Goal: Transaction & Acquisition: Purchase product/service

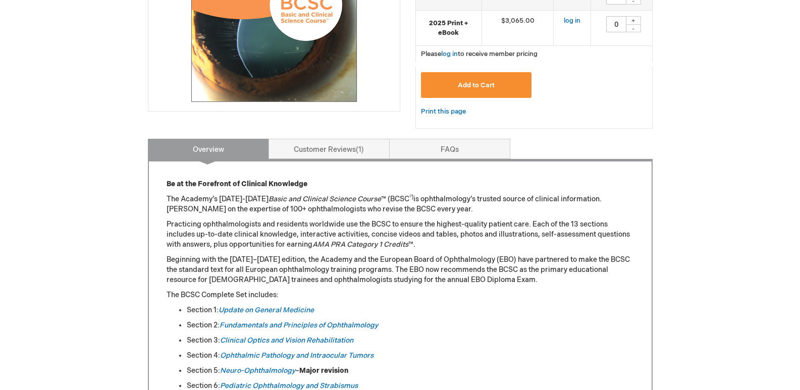
scroll to position [303, 0]
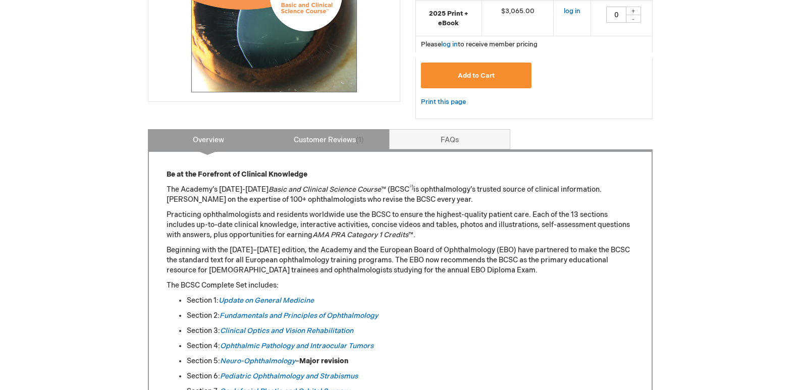
click at [308, 140] on link "Customer Reviews 1" at bounding box center [329, 139] width 121 height 20
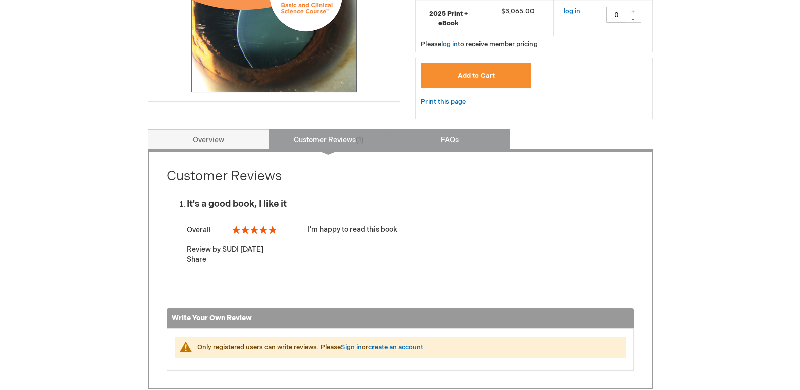
click at [438, 145] on link "FAQs" at bounding box center [449, 139] width 121 height 20
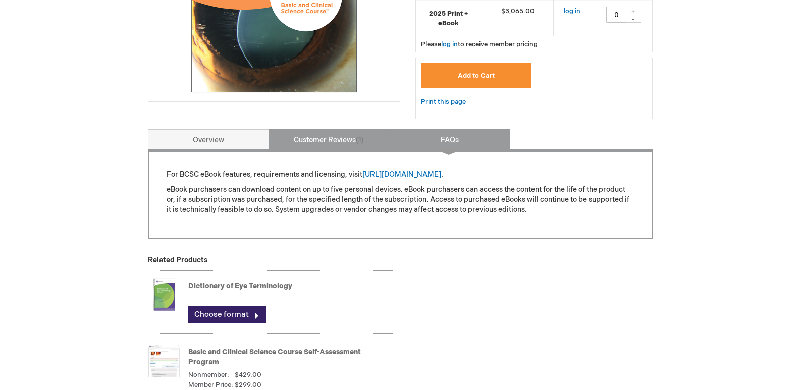
click at [355, 142] on link "Customer Reviews 1" at bounding box center [329, 139] width 121 height 20
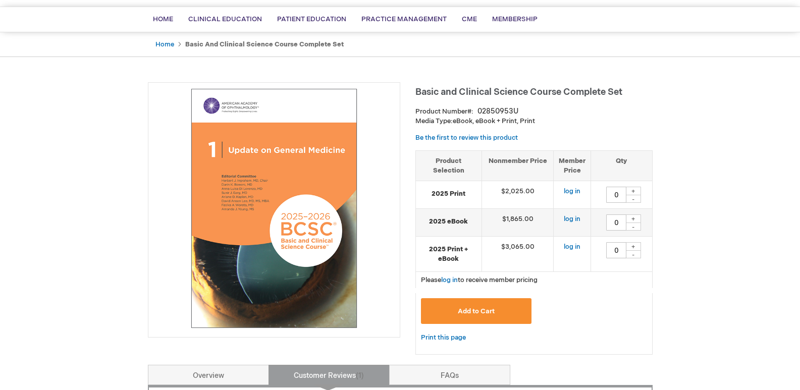
scroll to position [50, 0]
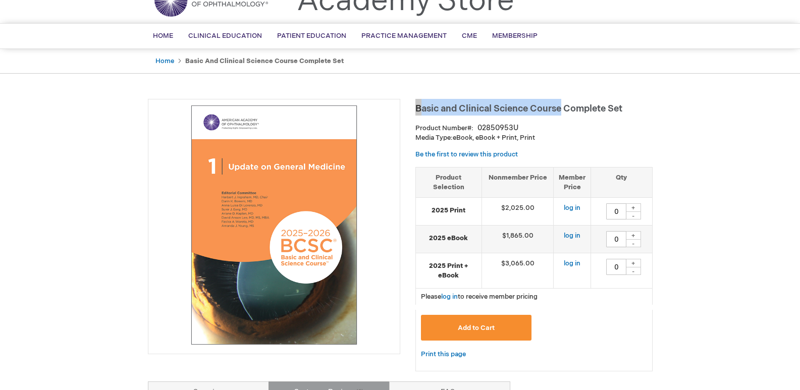
drag, startPoint x: 415, startPoint y: 109, endPoint x: 561, endPoint y: 112, distance: 146.4
click at [561, 112] on span "Basic and Clinical Science Course Complete Set" at bounding box center [518, 108] width 207 height 11
click at [448, 209] on strong "2025 Print" at bounding box center [449, 211] width 56 height 10
click at [456, 211] on strong "2025 Print" at bounding box center [449, 211] width 56 height 10
click at [577, 208] on link "log in" at bounding box center [572, 208] width 17 height 8
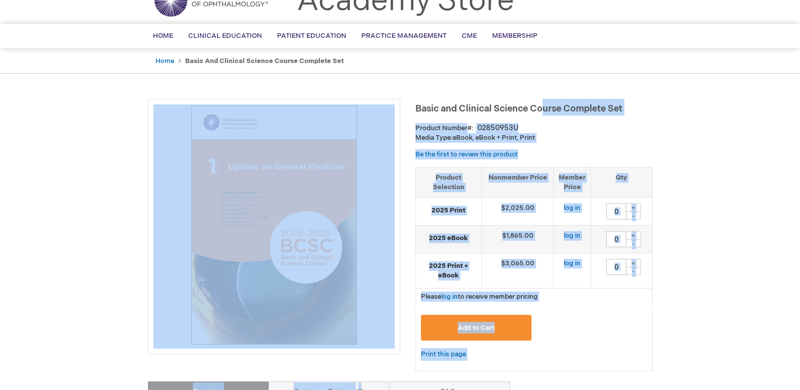
drag, startPoint x: 414, startPoint y: 109, endPoint x: 544, endPoint y: 109, distance: 129.7
click at [579, 147] on div "Basic and Clinical Science Course Complete Set Product Number 02850953U Media T…" at bounding box center [533, 240] width 237 height 283
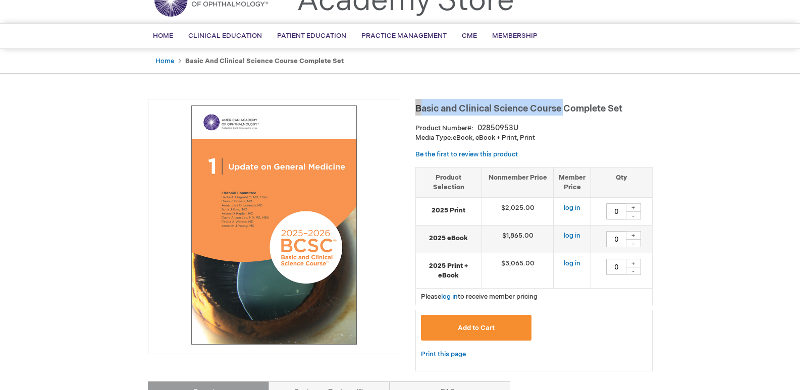
drag, startPoint x: 563, startPoint y: 110, endPoint x: 415, endPoint y: 110, distance: 148.4
click at [415, 110] on span "Basic and Clinical Science Course Complete Set" at bounding box center [518, 108] width 207 height 11
copy span "Basic and Clinical Science Course"
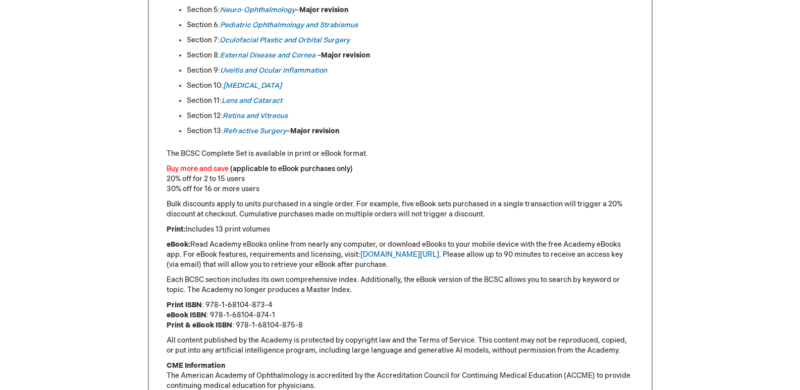
scroll to position [707, 0]
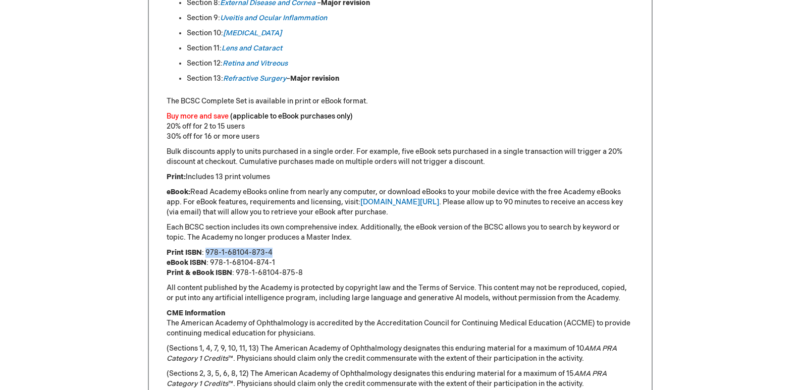
drag, startPoint x: 205, startPoint y: 252, endPoint x: 272, endPoint y: 250, distance: 66.7
click at [272, 250] on p "Print ISBN : 978-1-68104-873-4 eBook ISBN : 978-1-68104-874-1 Print & eBook ISB…" at bounding box center [400, 263] width 467 height 30
copy p "978-1-68104-873-4"
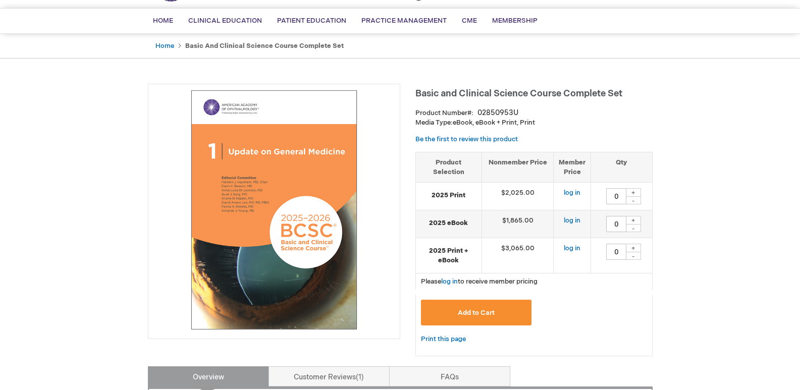
scroll to position [50, 0]
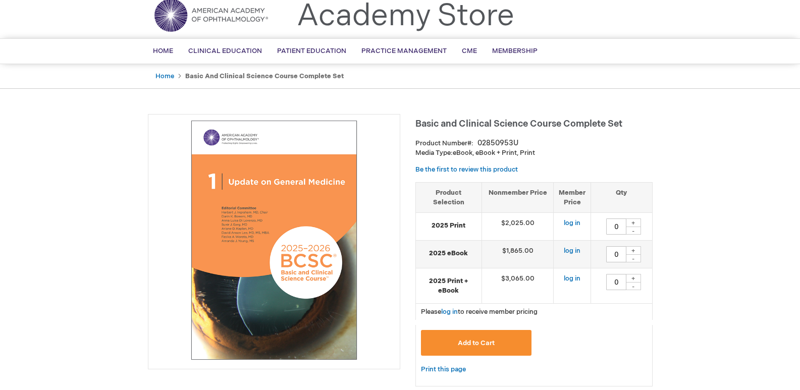
scroll to position [50, 0]
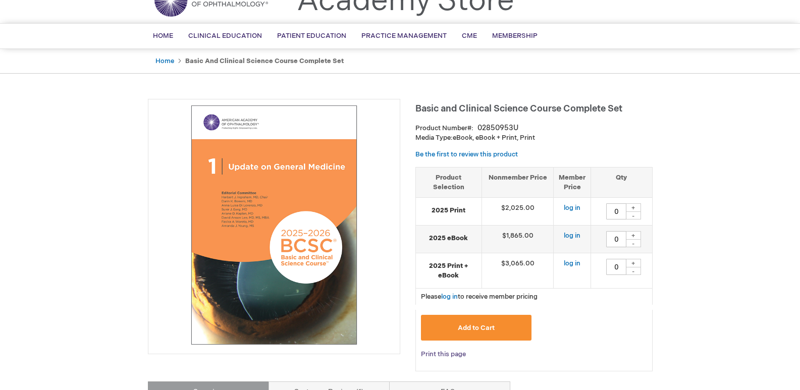
click at [451, 354] on link "Print this page" at bounding box center [443, 354] width 45 height 13
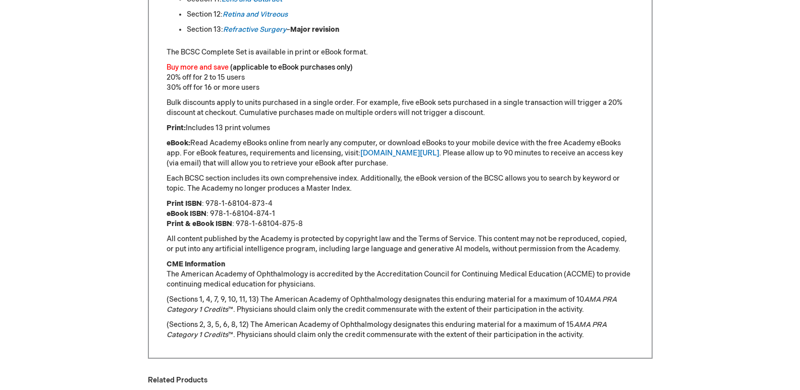
scroll to position [757, 0]
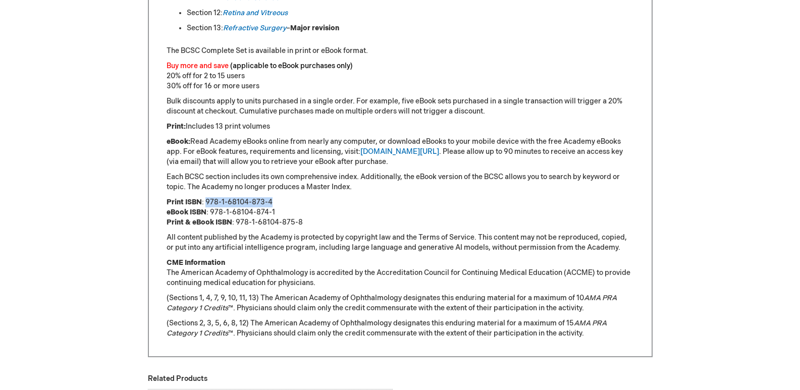
drag, startPoint x: 277, startPoint y: 204, endPoint x: 205, endPoint y: 204, distance: 71.7
click at [205, 204] on p "Print ISBN : 978-1-68104-873-4 eBook ISBN : 978-1-68104-874-1 Print & eBook ISB…" at bounding box center [400, 212] width 467 height 30
copy p "978-1-68104-873-4"
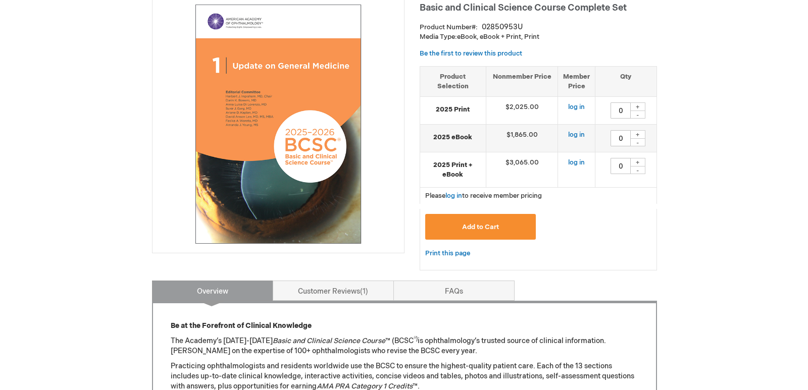
scroll to position [50, 0]
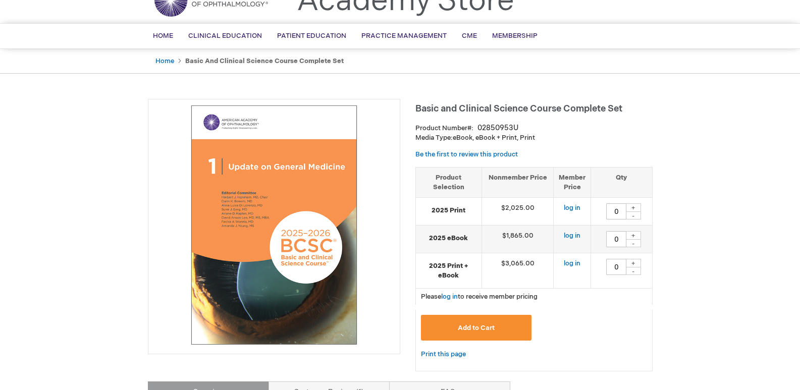
click at [635, 207] on div "+" at bounding box center [633, 207] width 15 height 9
type input "1"
click at [504, 328] on button "Add to Cart" at bounding box center [476, 328] width 111 height 26
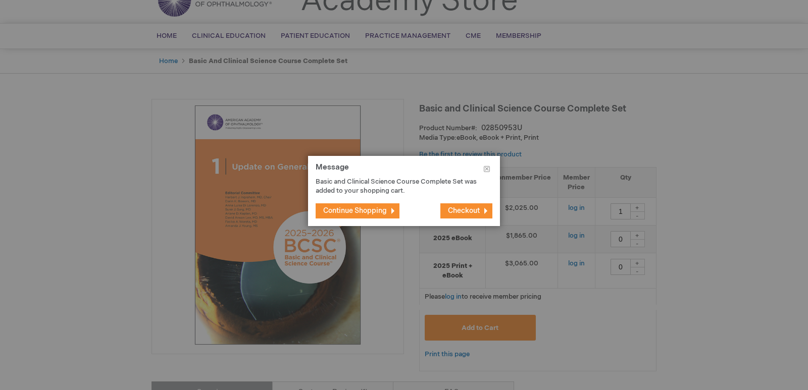
click at [462, 211] on span "Checkout" at bounding box center [464, 210] width 32 height 9
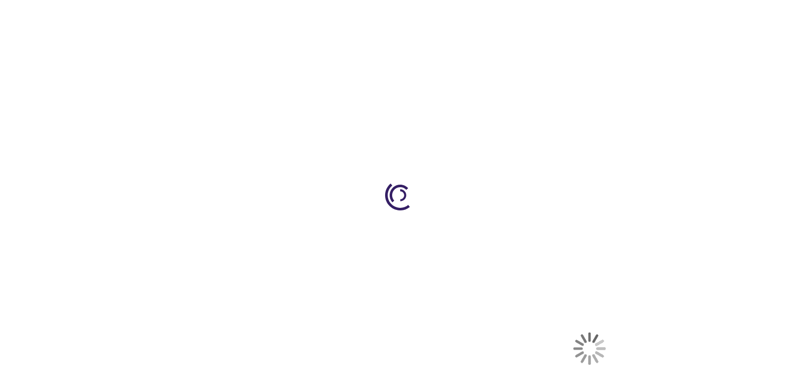
select select "US"
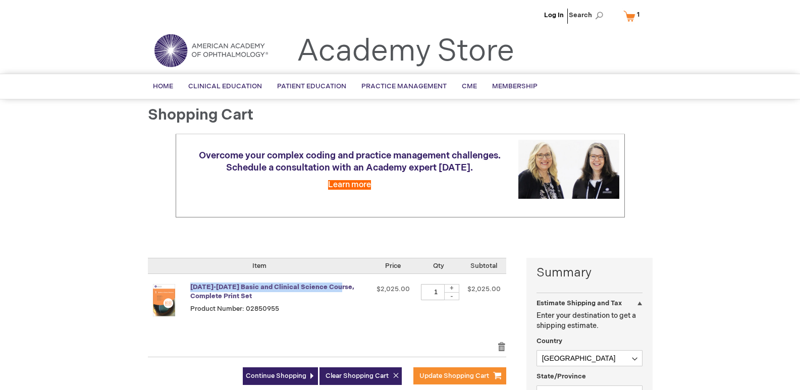
drag, startPoint x: 339, startPoint y: 287, endPoint x: 191, endPoint y: 290, distance: 147.4
click at [191, 290] on strong "[DATE]-[DATE] Basic and Clinical Science Course, Complete Print Set" at bounding box center [278, 292] width 177 height 19
copy link "[DATE]-[DATE] Basic and Clinical Science Course,"
